Goal: Navigation & Orientation: Find specific page/section

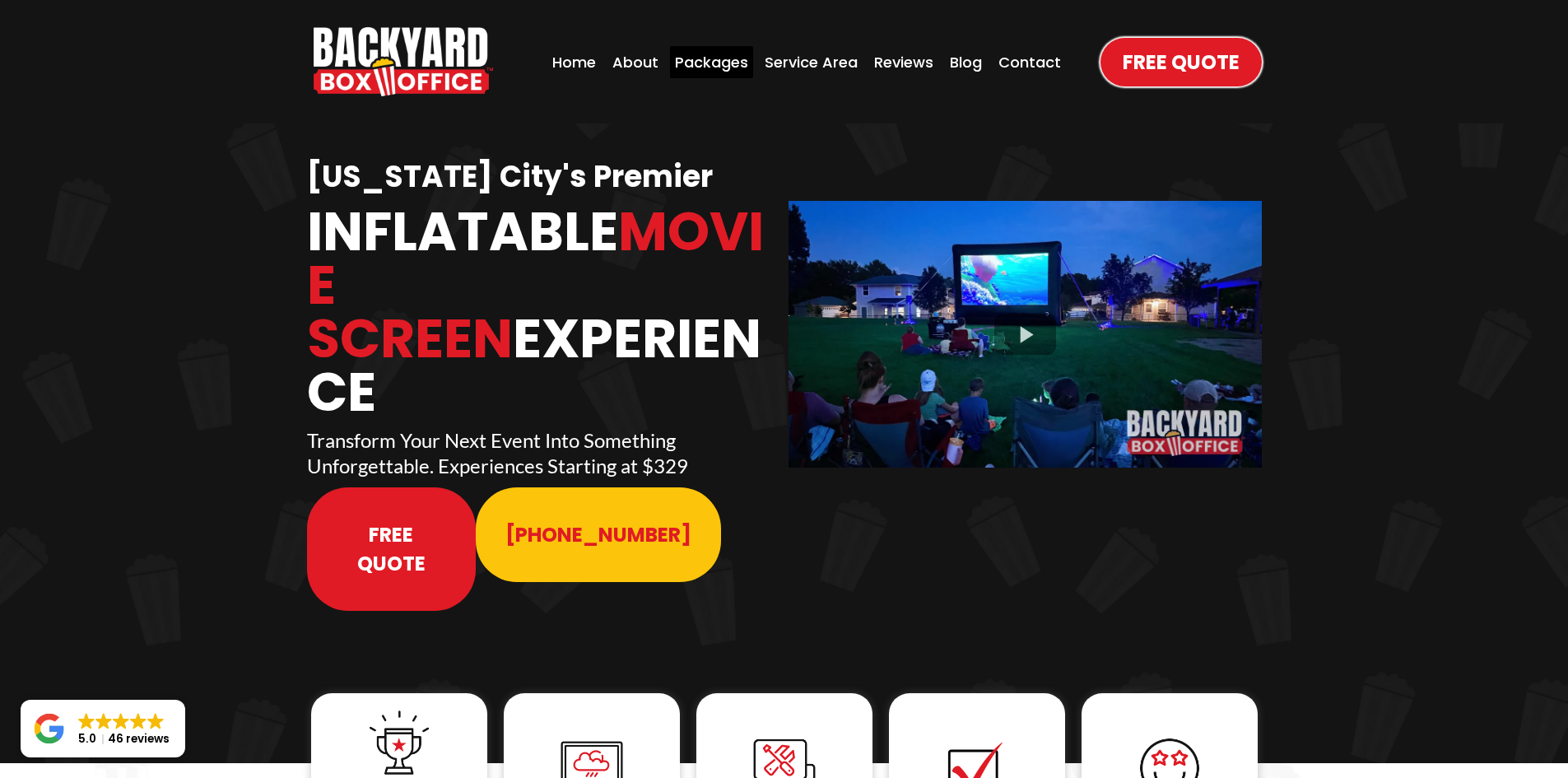
click at [724, 58] on div "Packages" at bounding box center [711, 62] width 83 height 32
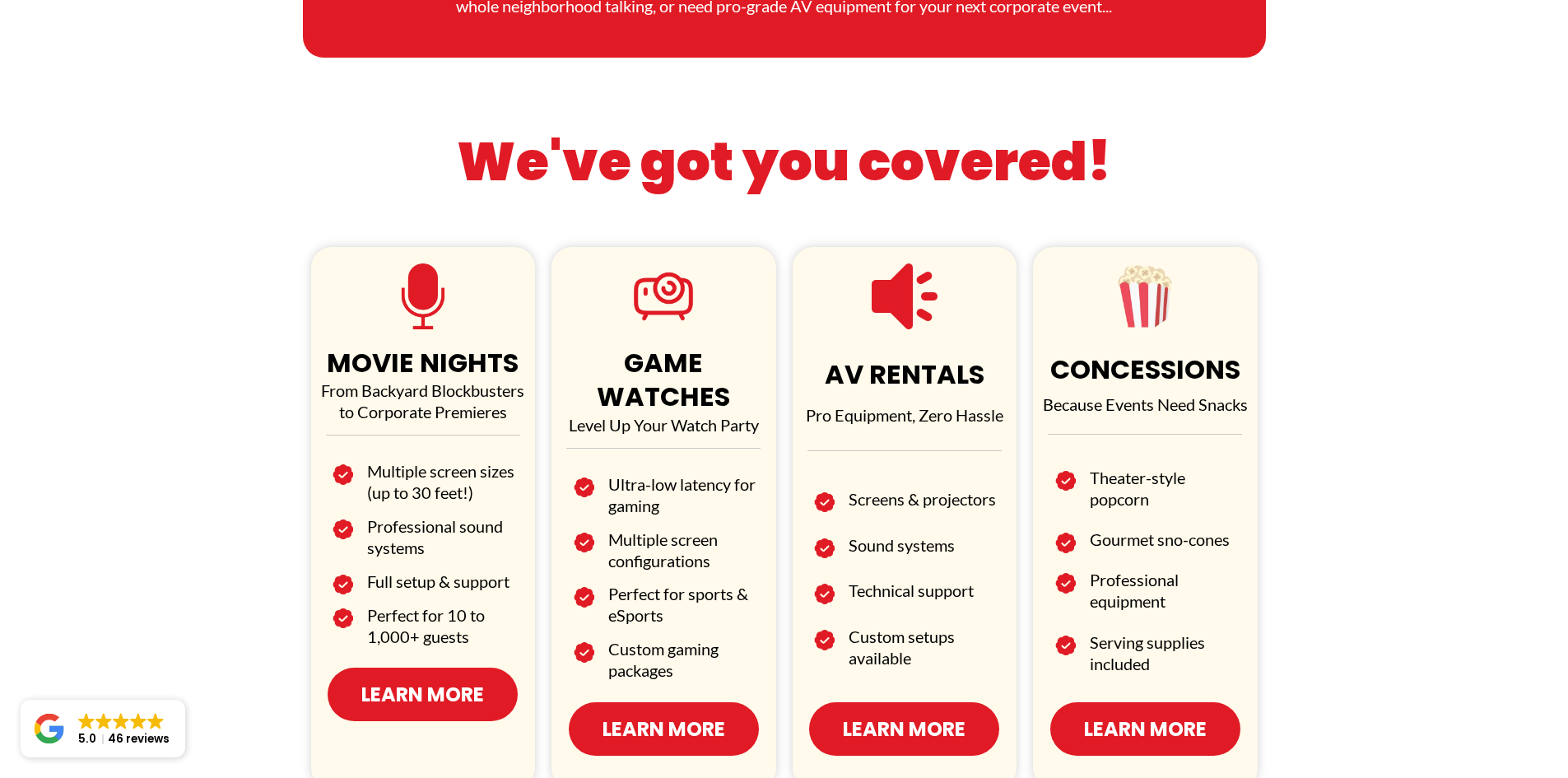
scroll to position [741, 0]
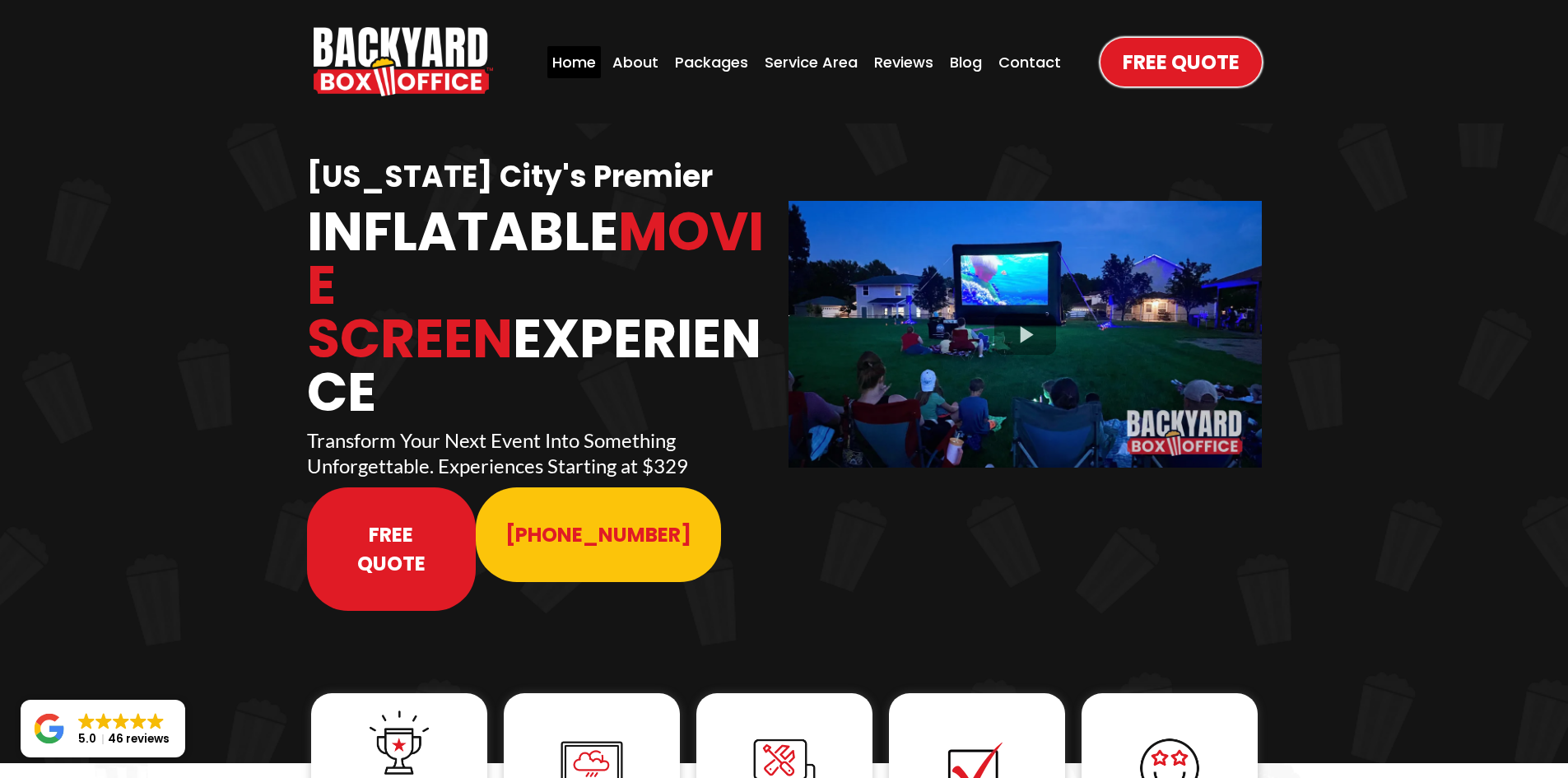
click at [572, 64] on div "Home" at bounding box center [574, 62] width 53 height 32
